Goal: Task Accomplishment & Management: Manage account settings

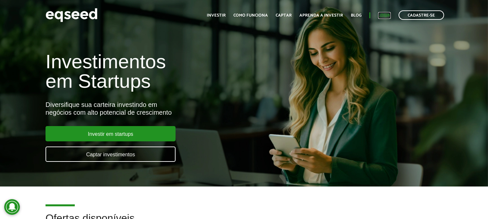
click at [385, 14] on link "Login" at bounding box center [384, 15] width 13 height 4
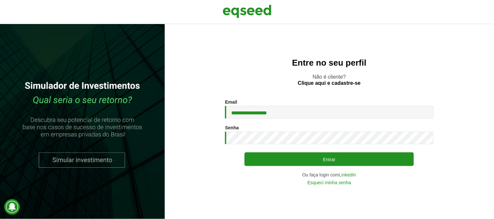
type input "**********"
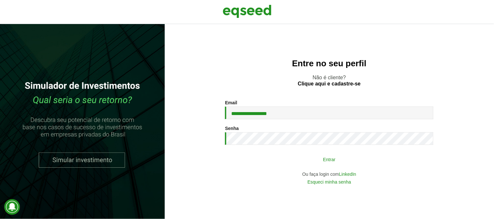
click at [324, 156] on button "Entrar" at bounding box center [328, 159] width 169 height 12
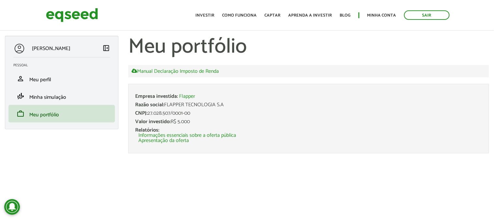
click at [201, 103] on div "Razão social: FLAPPER TECNOLOGIA S.A" at bounding box center [308, 105] width 347 height 5
click at [203, 142] on li "Apresentação da oferta" at bounding box center [310, 140] width 344 height 5
click at [199, 131] on div "Relatórios: Informações essenciais sobre a oferta pública Apresentação da oferta" at bounding box center [308, 136] width 347 height 16
click at [200, 135] on link "Informações essenciais sobre a oferta pública" at bounding box center [187, 135] width 98 height 5
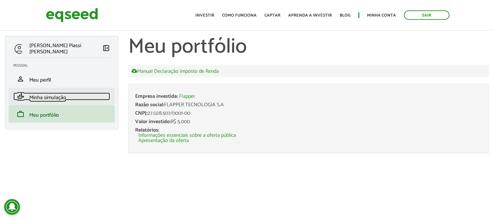
click at [67, 99] on link "finance_mode Minha simulação" at bounding box center [61, 97] width 97 height 8
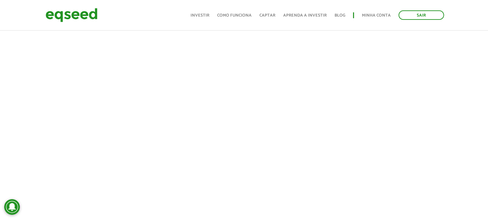
scroll to position [195, 0]
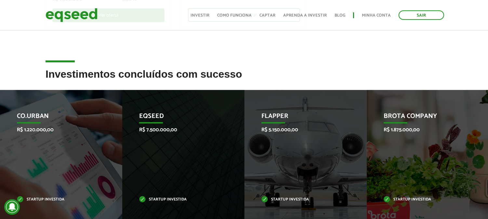
scroll to position [253, 0]
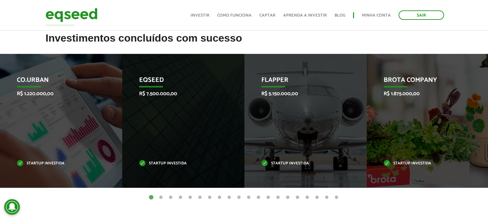
click at [161, 195] on button "2" at bounding box center [161, 198] width 7 height 7
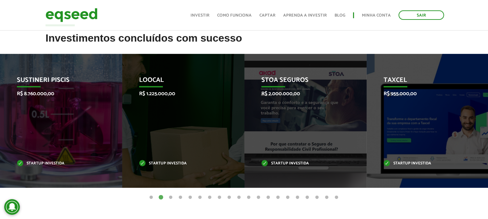
click at [173, 196] on button "3" at bounding box center [171, 198] width 7 height 7
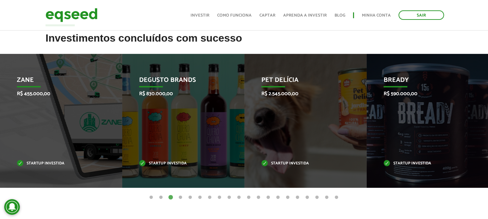
click at [181, 197] on button "4" at bounding box center [181, 198] width 7 height 7
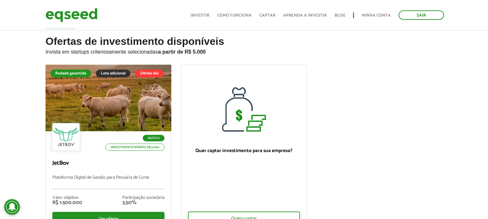
scroll to position [0, 0]
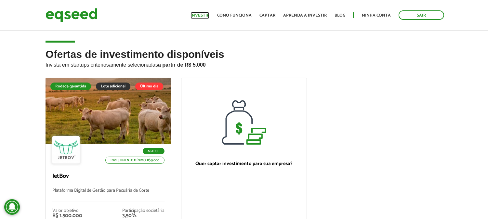
click at [207, 13] on link "Investir" at bounding box center [200, 15] width 19 height 4
click at [418, 14] on link "Sair" at bounding box center [422, 14] width 46 height 9
